Goal: Task Accomplishment & Management: Complete application form

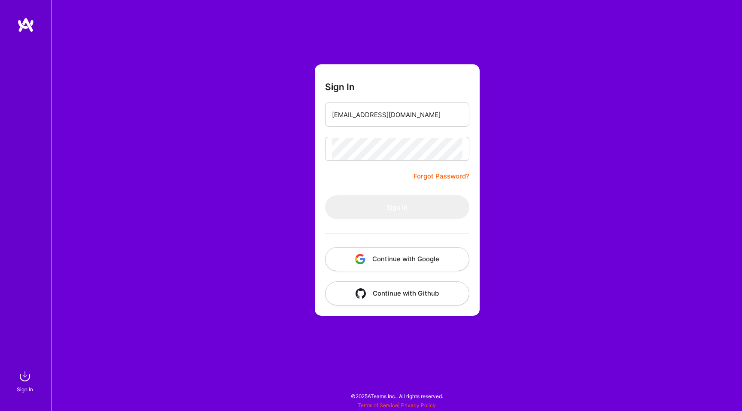
type input "luismec90@gmail.com"
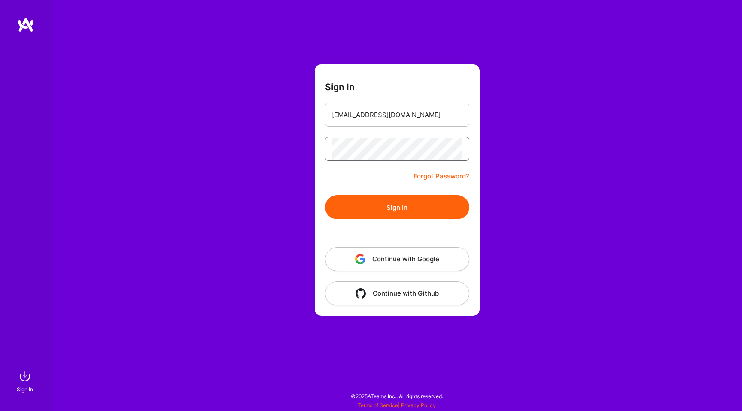
click at [325, 195] on button "Sign In" at bounding box center [397, 207] width 144 height 24
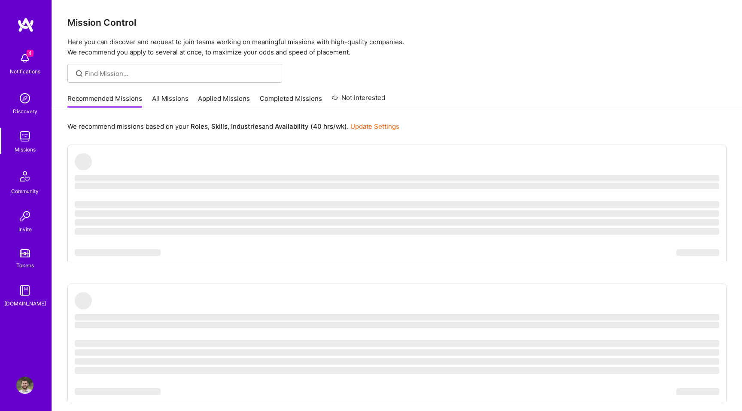
click at [28, 59] on img at bounding box center [24, 58] width 17 height 17
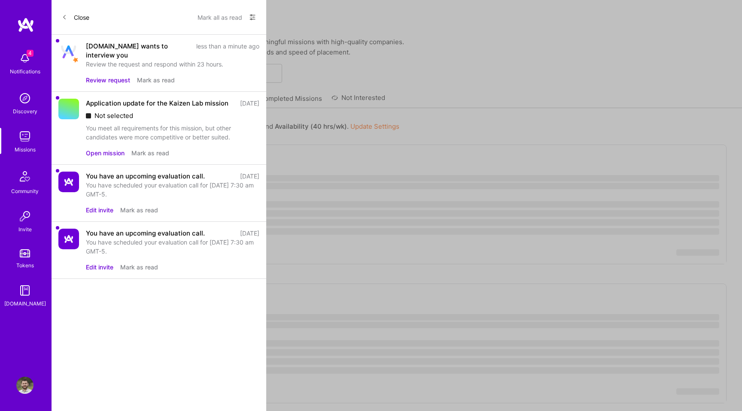
click at [105, 76] on button "Review request" at bounding box center [108, 80] width 44 height 9
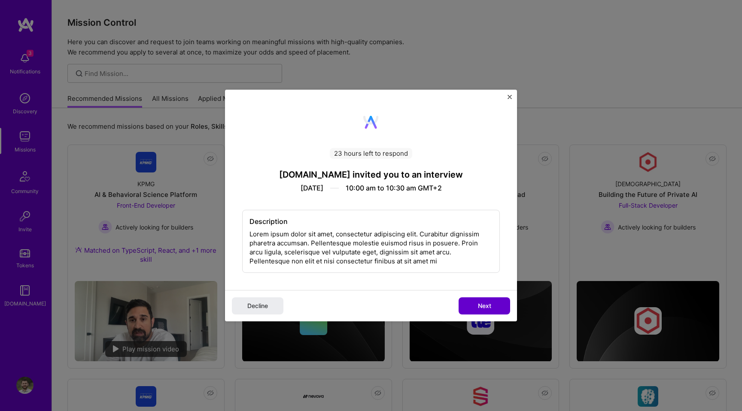
click at [480, 306] on span "Next" at bounding box center [484, 306] width 13 height 9
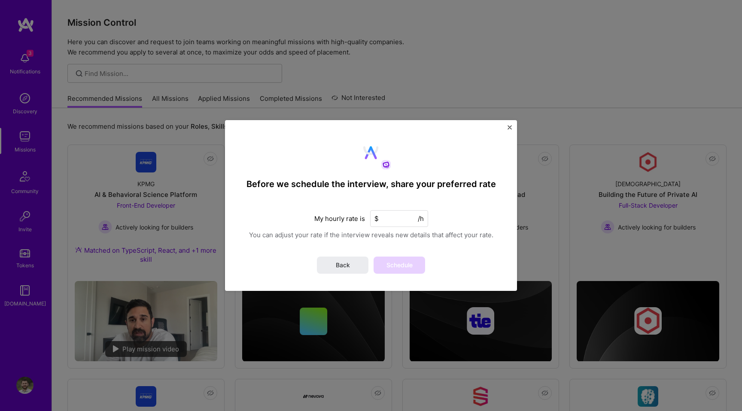
click at [400, 225] on input at bounding box center [399, 218] width 58 height 17
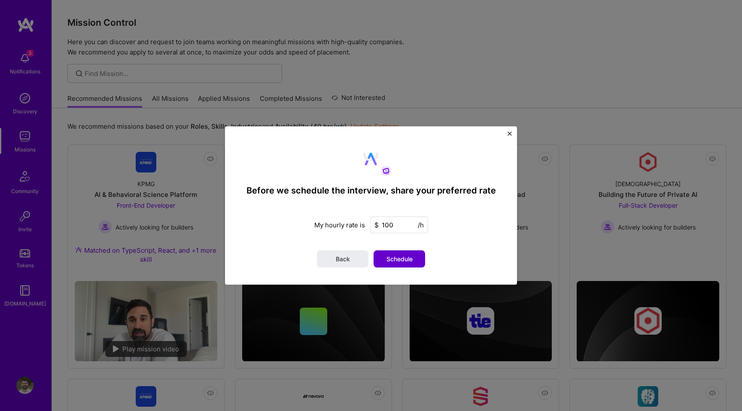
type input "100"
click at [399, 256] on span "Schedule" at bounding box center [400, 259] width 26 height 9
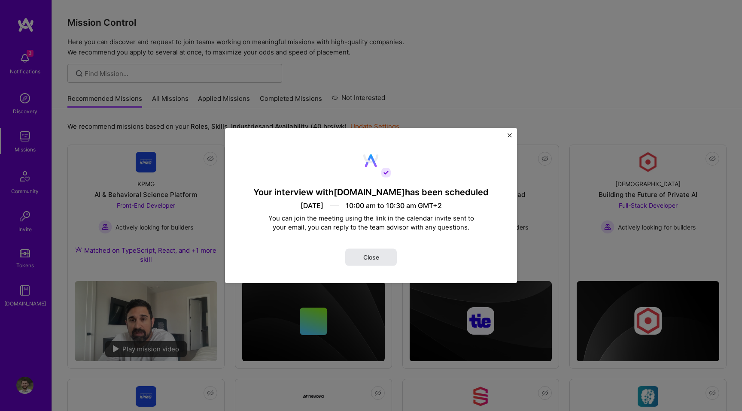
click at [387, 257] on button "Close" at bounding box center [371, 257] width 52 height 17
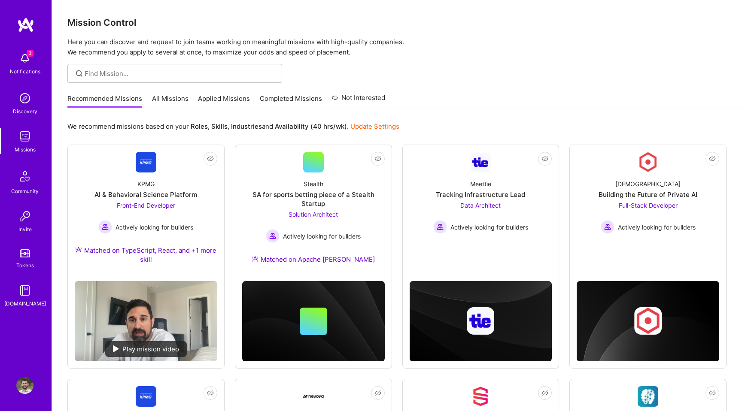
click at [28, 63] on img at bounding box center [24, 58] width 17 height 17
click at [28, 62] on div "3 Notifications Discovery Missions Community Invite Tokens A.Guide" at bounding box center [26, 178] width 52 height 260
click at [27, 61] on img at bounding box center [24, 58] width 17 height 17
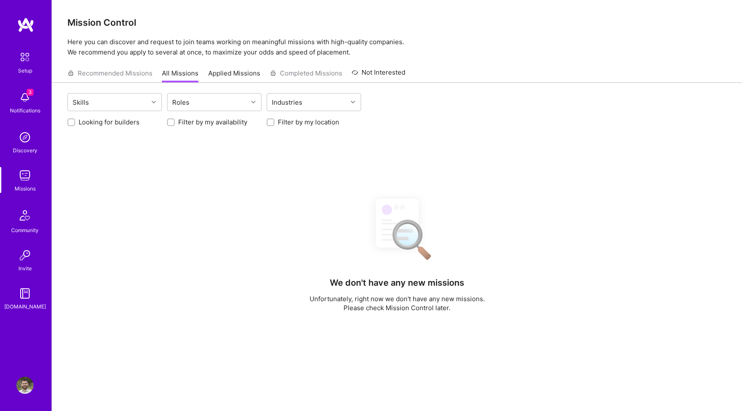
click at [22, 68] on div "Setup" at bounding box center [25, 70] width 14 height 9
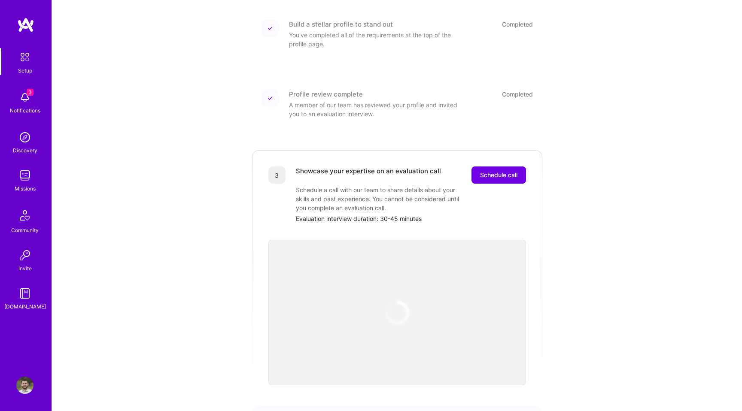
scroll to position [125, 0]
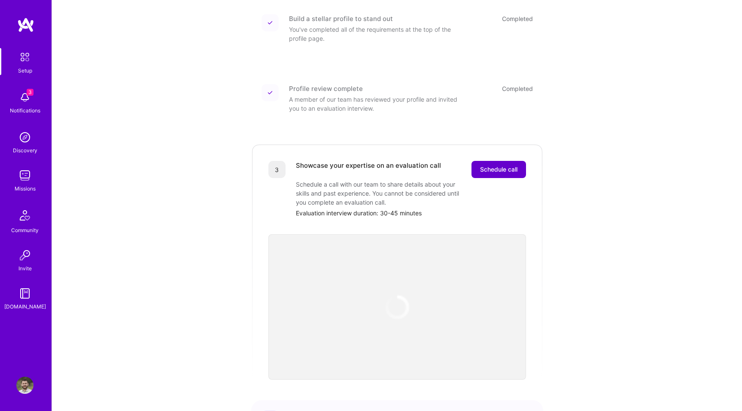
click at [506, 168] on button "Schedule call" at bounding box center [499, 169] width 55 height 17
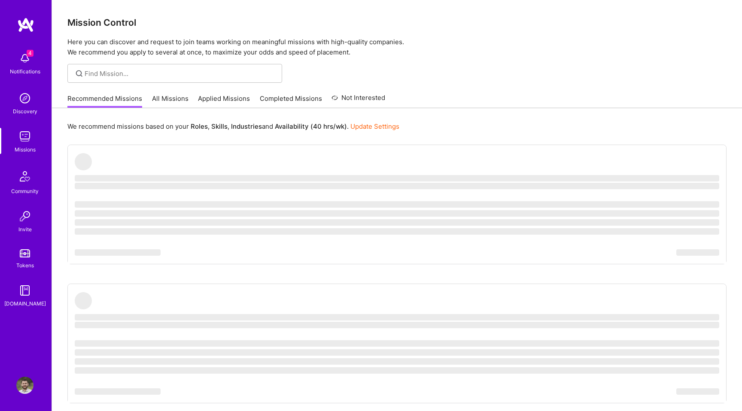
click at [28, 143] on img at bounding box center [24, 136] width 17 height 17
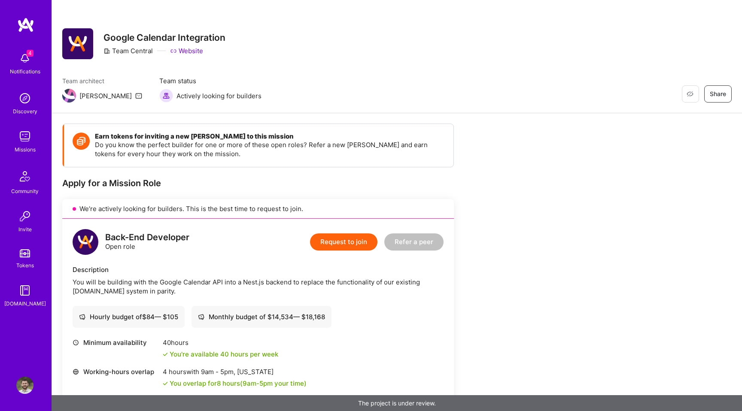
scroll to position [161, 0]
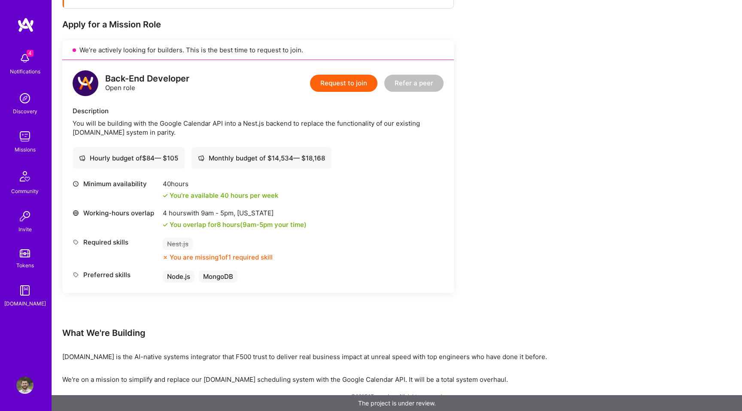
click at [342, 99] on div "Back-End Developer Open role Request to join Refer a peer Description You will …" at bounding box center [258, 176] width 392 height 233
click at [342, 88] on button "Request to join" at bounding box center [343, 83] width 67 height 17
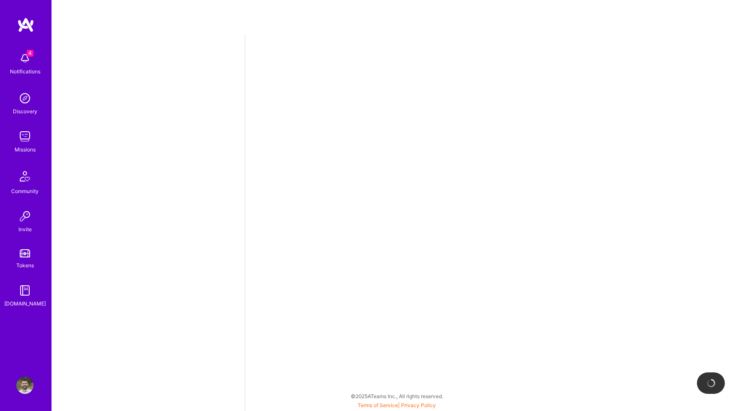
select select "US"
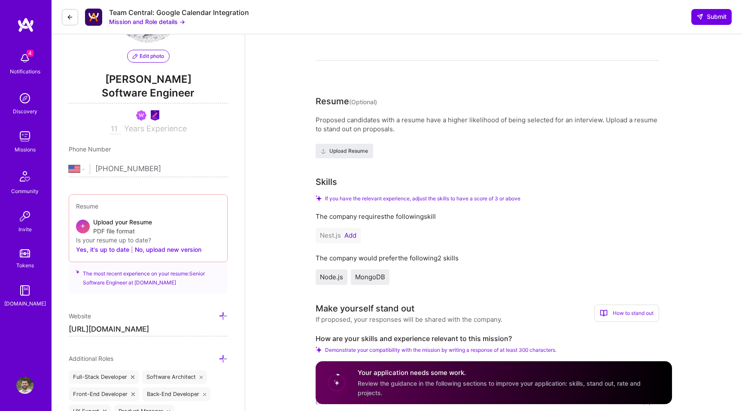
scroll to position [84, 0]
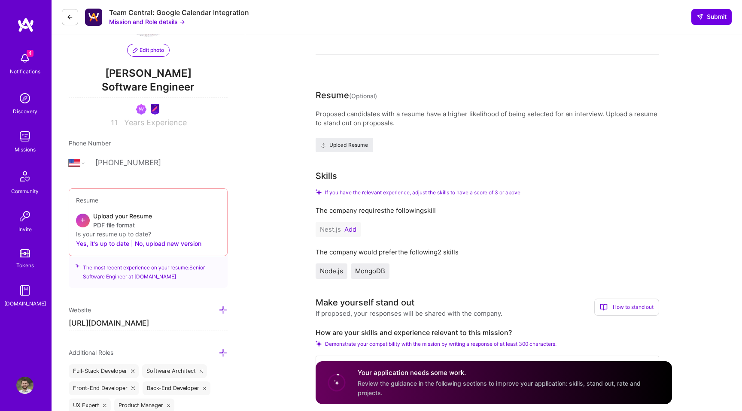
click at [350, 230] on button "Add" at bounding box center [350, 229] width 12 height 7
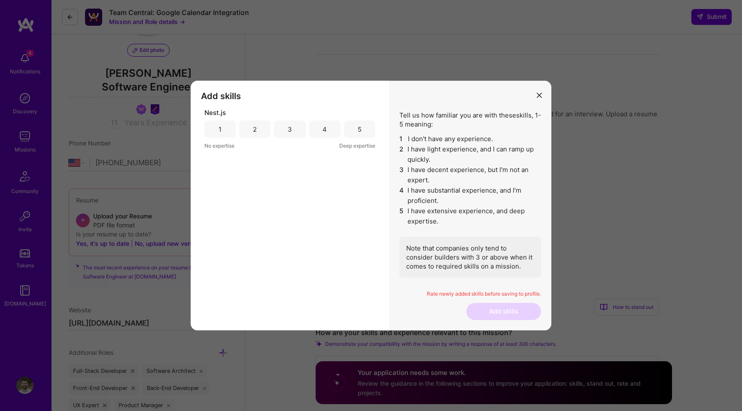
click at [351, 120] on div "Nest.js 1 2 3 4 5 No expertise Deep expertise" at bounding box center [289, 129] width 171 height 42
click at [356, 134] on div "5" at bounding box center [359, 129] width 31 height 17
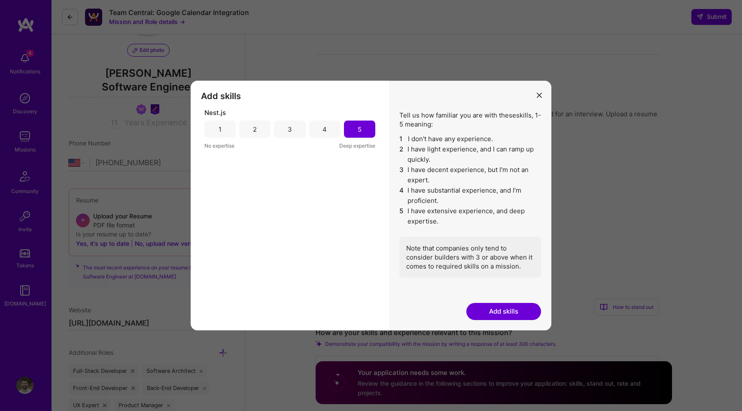
click at [507, 305] on button "Add skills" at bounding box center [503, 311] width 75 height 17
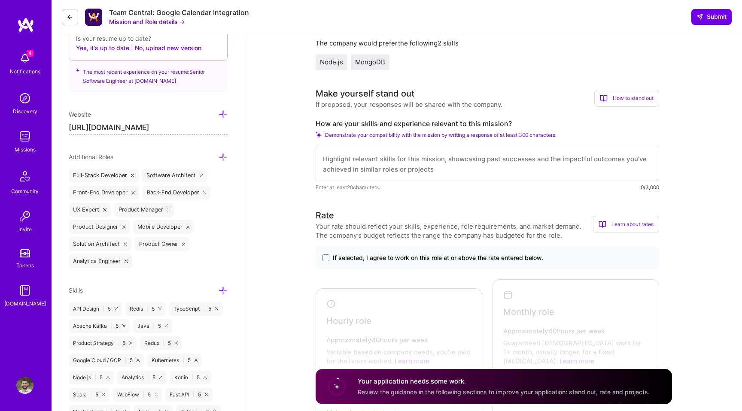
scroll to position [325, 0]
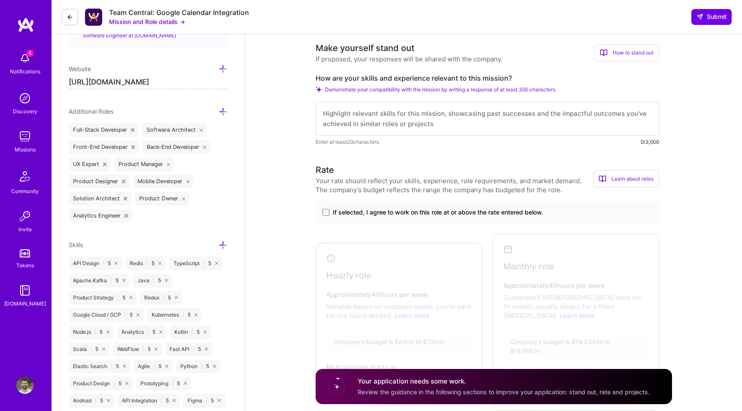
click at [371, 116] on textarea at bounding box center [488, 118] width 344 height 34
paste textarea "Lorem ipsum dolor sit amet, consectetur adipiscing elit. Praesent ut lectus ult…"
type textarea "Lorem ipsum dolor sit amet, consectetur adipiscing elit. Praesent ut lectus ult…"
click at [329, 214] on span at bounding box center [326, 212] width 7 height 7
click at [0, 0] on input "If selected, I agree to work on this role at or above the rate entered below." at bounding box center [0, 0] width 0 height 0
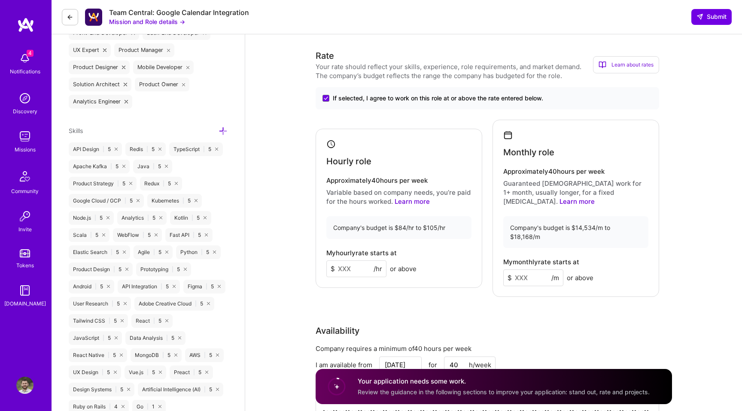
scroll to position [467, 0]
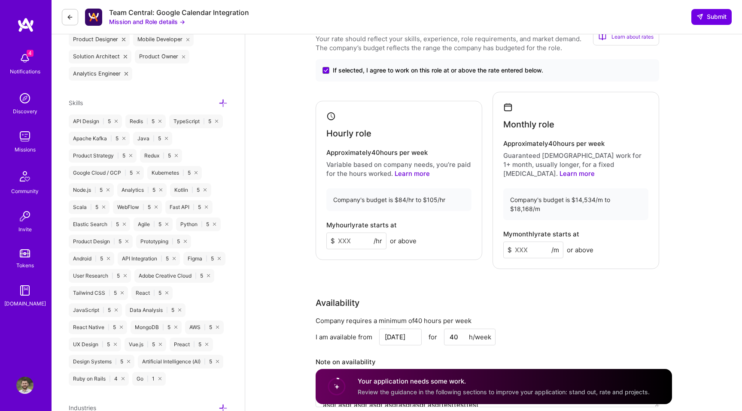
click at [361, 233] on input at bounding box center [356, 241] width 60 height 17
type input "100"
click at [523, 242] on input at bounding box center [533, 250] width 60 height 17
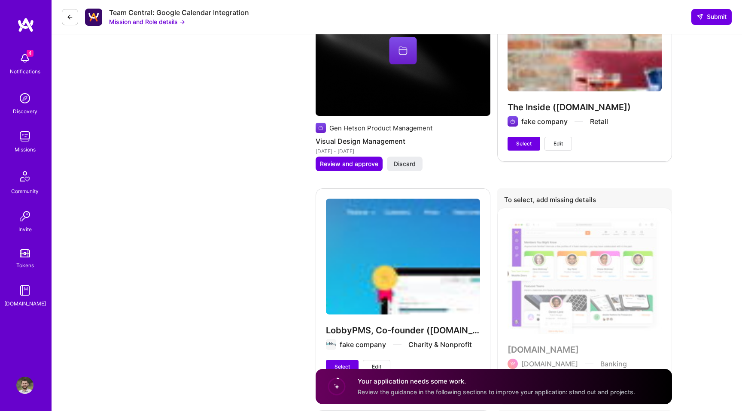
scroll to position [1566, 0]
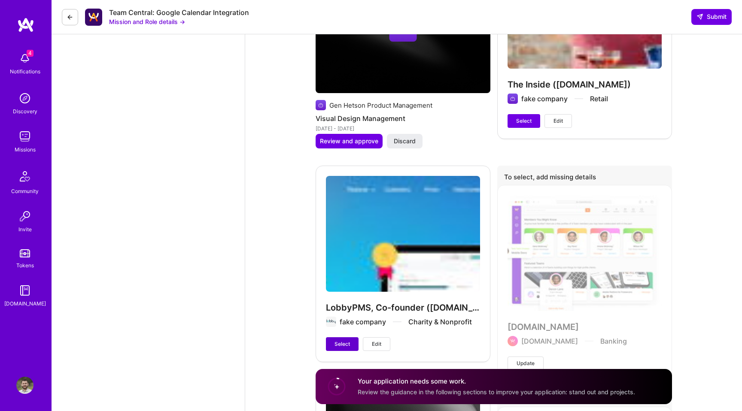
type input "10000"
click at [341, 341] on span "Select" at bounding box center [342, 345] width 15 height 8
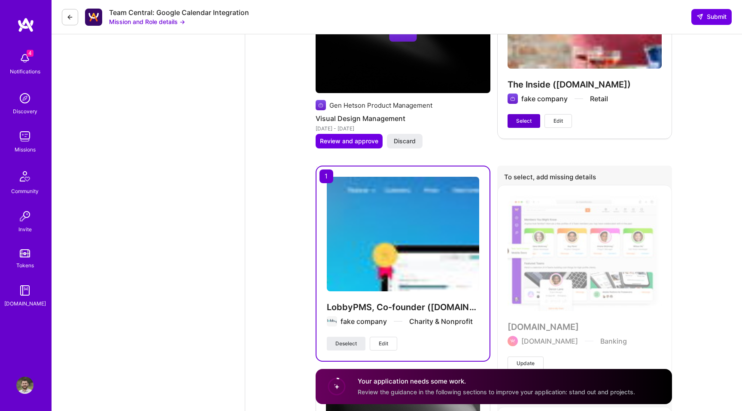
click at [522, 114] on button "Select" at bounding box center [524, 121] width 33 height 14
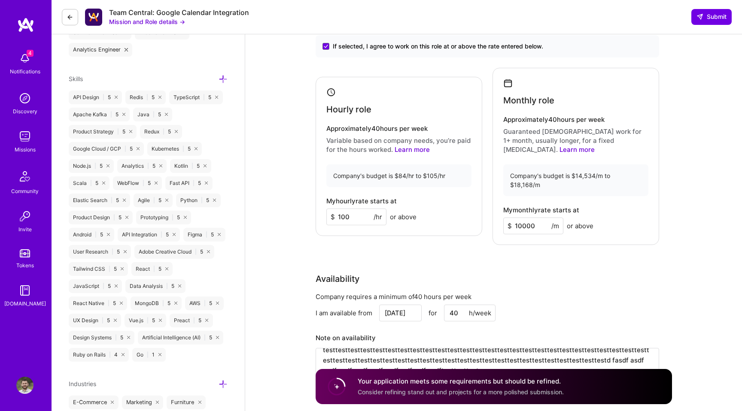
scroll to position [0, 0]
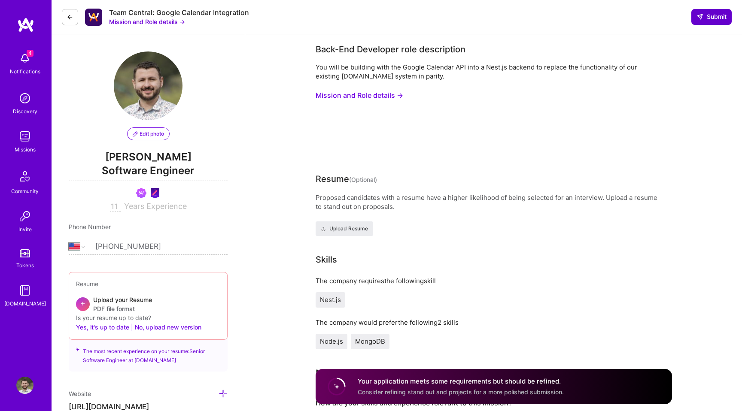
click at [715, 21] on span "Submit" at bounding box center [712, 16] width 30 height 9
